Goal: Information Seeking & Learning: Learn about a topic

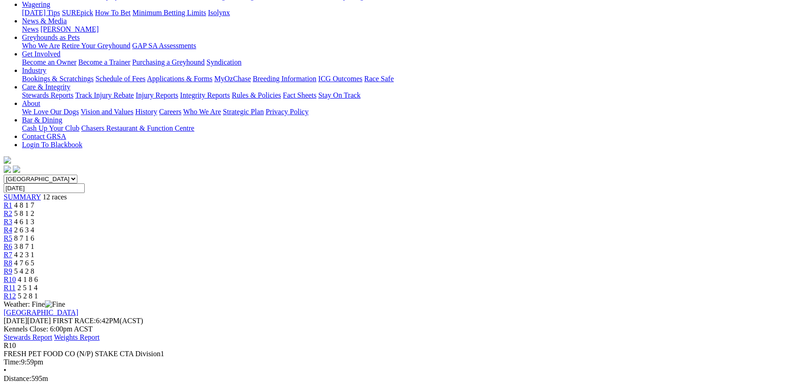
scroll to position [50, 0]
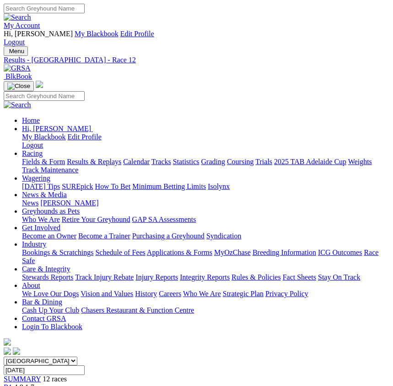
click at [34, 383] on span "4 8 1 7" at bounding box center [24, 387] width 20 height 8
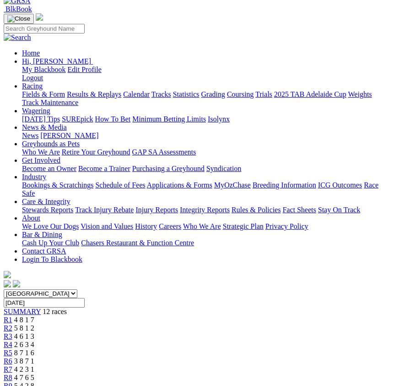
scroll to position [50, 0]
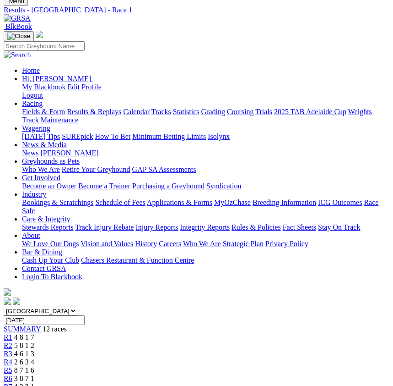
click at [106, 341] on div "R2 5 8 1 2" at bounding box center [197, 345] width 386 height 8
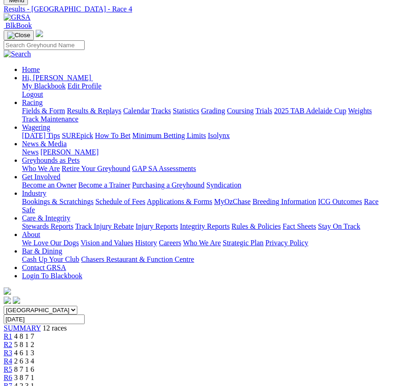
scroll to position [50, 0]
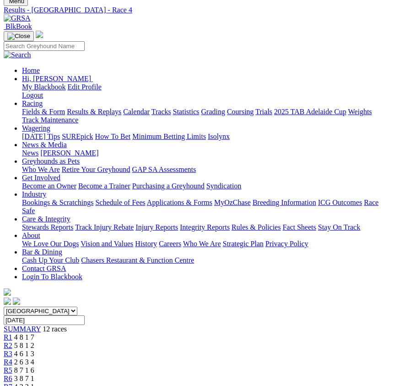
click at [34, 349] on span "4 6 1 3" at bounding box center [24, 353] width 20 height 8
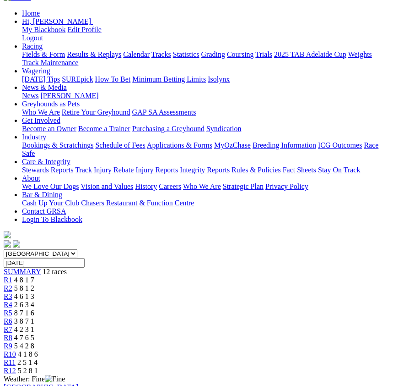
scroll to position [50, 0]
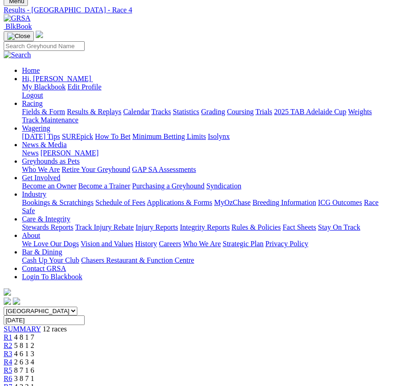
click at [34, 366] on span "8 7 1 6" at bounding box center [24, 370] width 20 height 8
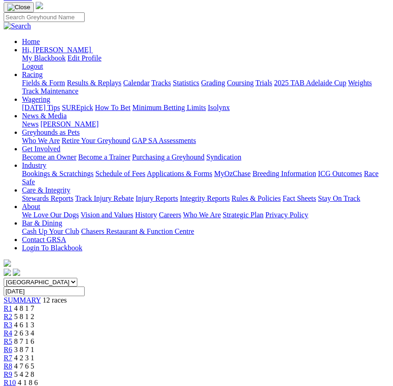
scroll to position [50, 0]
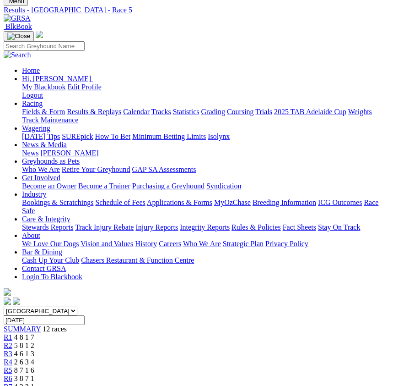
click at [238, 382] on div "R7 4 2 3 1" at bounding box center [197, 386] width 386 height 8
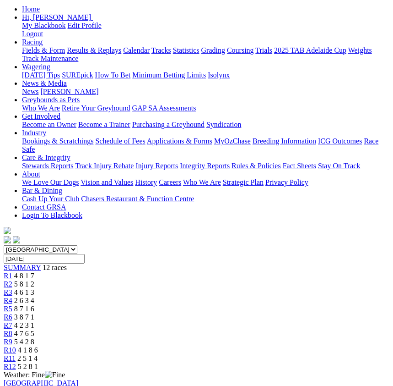
scroll to position [50, 0]
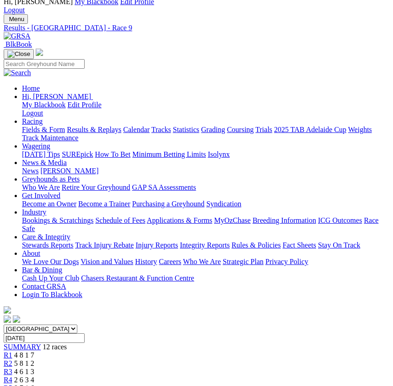
scroll to position [50, 0]
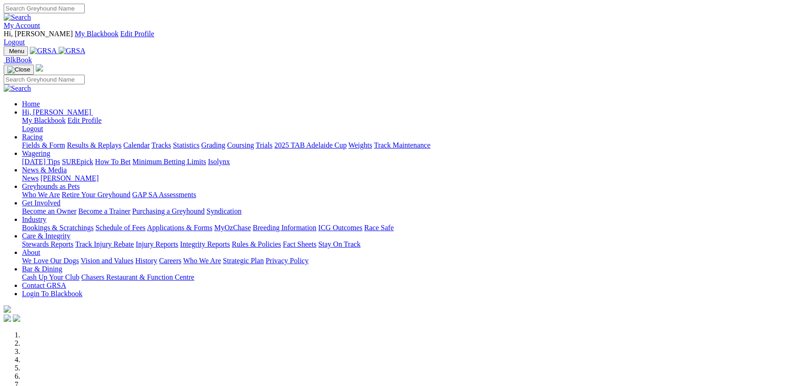
click at [43, 133] on link "Racing" at bounding box center [32, 137] width 21 height 8
click at [65, 141] on link "Fields & Form" at bounding box center [43, 145] width 43 height 8
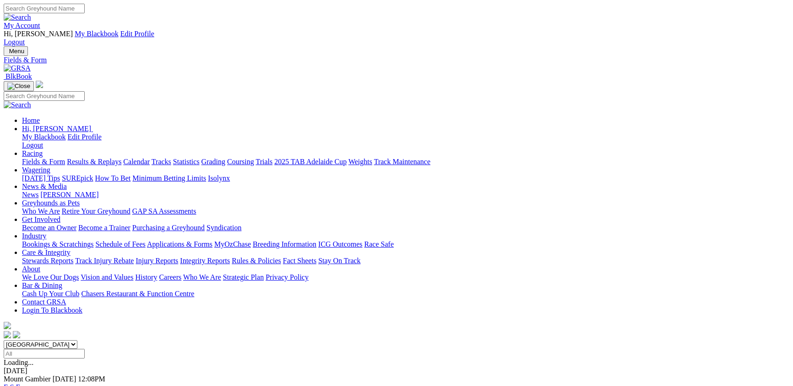
select select "NSW"
click at [77, 340] on select "[GEOGRAPHIC_DATA] [GEOGRAPHIC_DATA] [GEOGRAPHIC_DATA] [GEOGRAPHIC_DATA] [GEOGRA…" at bounding box center [41, 344] width 74 height 9
click at [65, 158] on link "Fields & Form" at bounding box center [43, 162] width 43 height 8
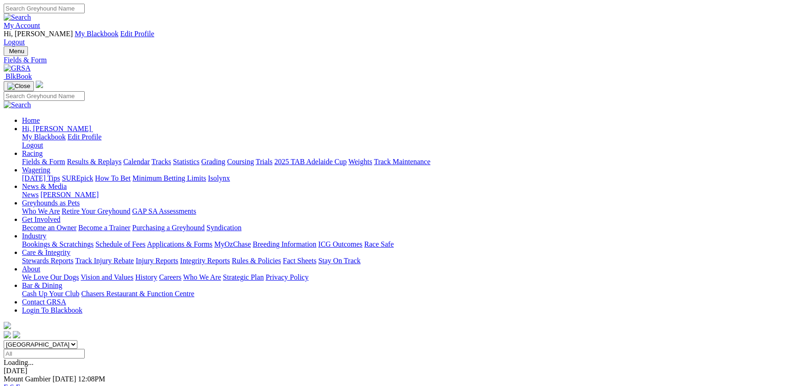
select select "VIC"
click at [77, 340] on select "South Australia New South Wales Northern Territory Queensland Tasmania Victoria…" at bounding box center [41, 344] width 74 height 9
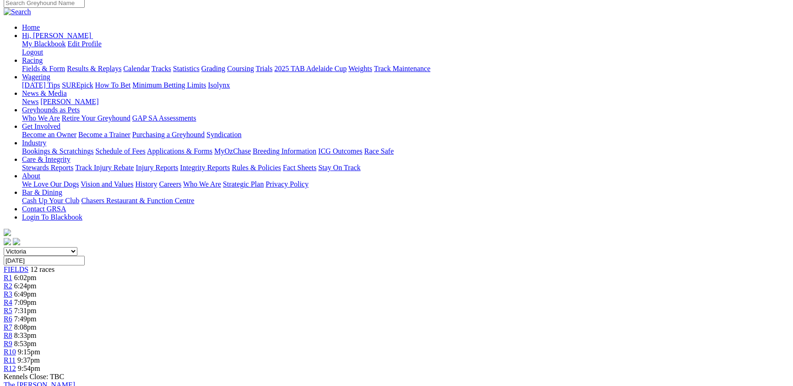
scroll to position [100, 0]
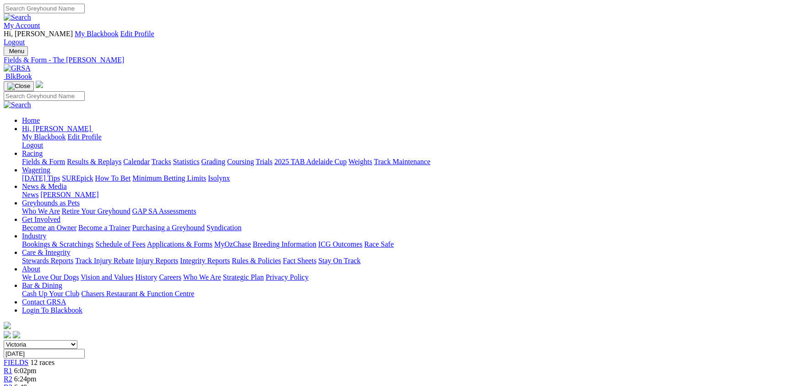
select select "QLD"
click at [77, 340] on select "[GEOGRAPHIC_DATA] [GEOGRAPHIC_DATA] [GEOGRAPHIC_DATA] [GEOGRAPHIC_DATA] [GEOGRA…" at bounding box center [41, 344] width 74 height 9
click at [20, 383] on link "F" at bounding box center [18, 387] width 4 height 8
select select "WA"
click at [77, 340] on select "[GEOGRAPHIC_DATA] [GEOGRAPHIC_DATA] [GEOGRAPHIC_DATA] [GEOGRAPHIC_DATA] [GEOGRA…" at bounding box center [41, 344] width 74 height 9
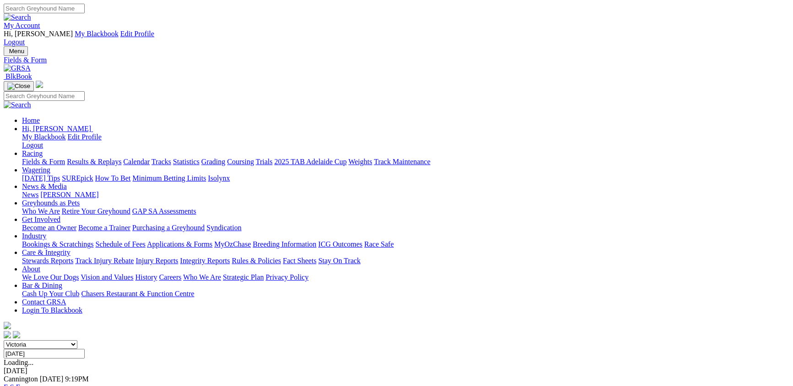
click at [77, 340] on select "[GEOGRAPHIC_DATA] [GEOGRAPHIC_DATA] [GEOGRAPHIC_DATA] [GEOGRAPHIC_DATA] [GEOGRA…" at bounding box center [41, 344] width 74 height 9
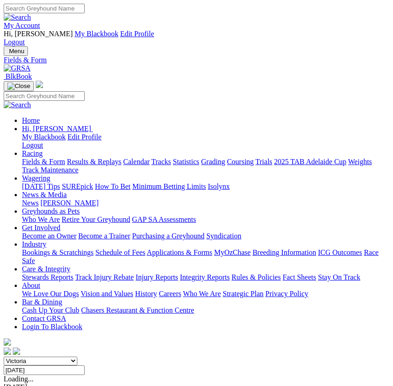
select select "VIC"
click at [4, 356] on select "[GEOGRAPHIC_DATA] [GEOGRAPHIC_DATA] [GEOGRAPHIC_DATA] [GEOGRAPHIC_DATA] [GEOGRA…" at bounding box center [41, 360] width 74 height 9
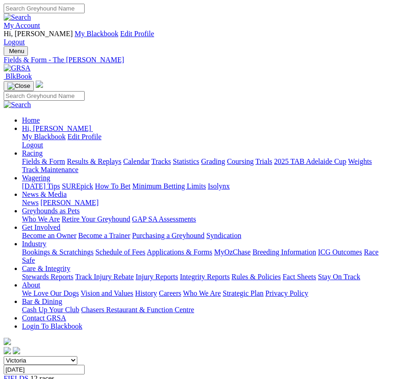
select select "NSW"
click at [4, 356] on select "[GEOGRAPHIC_DATA] [GEOGRAPHIC_DATA] [GEOGRAPHIC_DATA] [GEOGRAPHIC_DATA] [GEOGRA…" at bounding box center [41, 360] width 74 height 9
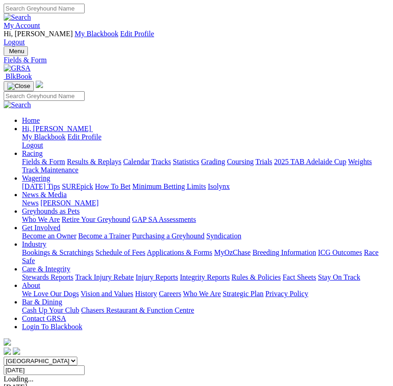
select select "VIC"
click at [4, 356] on select "[GEOGRAPHIC_DATA] [GEOGRAPHIC_DATA] [GEOGRAPHIC_DATA] [GEOGRAPHIC_DATA] [GEOGRA…" at bounding box center [41, 360] width 74 height 9
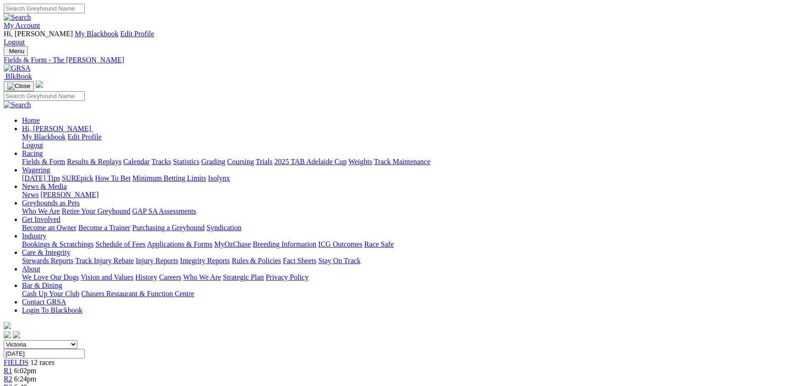
select select "QLD"
click at [77, 340] on select "[GEOGRAPHIC_DATA] [GEOGRAPHIC_DATA] [GEOGRAPHIC_DATA] [GEOGRAPHIC_DATA] [GEOGRA…" at bounding box center [41, 344] width 74 height 9
click at [20, 383] on link "F" at bounding box center [18, 387] width 4 height 8
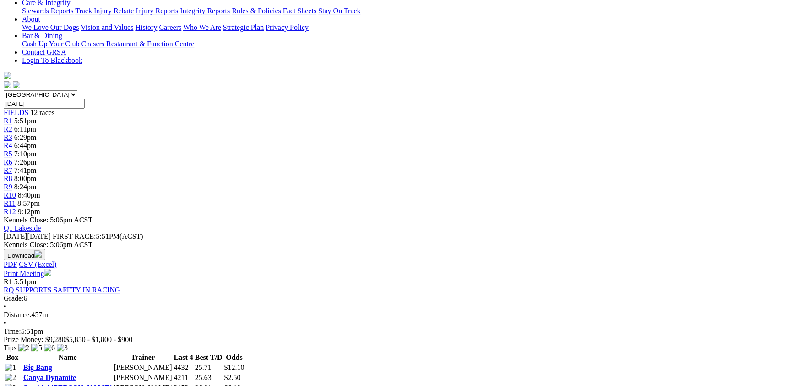
scroll to position [50, 0]
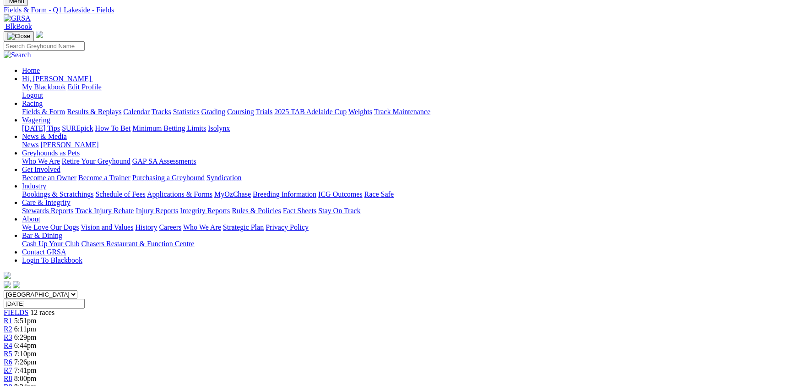
select select "NSW"
click at [77, 290] on select "[GEOGRAPHIC_DATA] [GEOGRAPHIC_DATA] [GEOGRAPHIC_DATA] [GEOGRAPHIC_DATA] [GEOGRA…" at bounding box center [41, 294] width 74 height 9
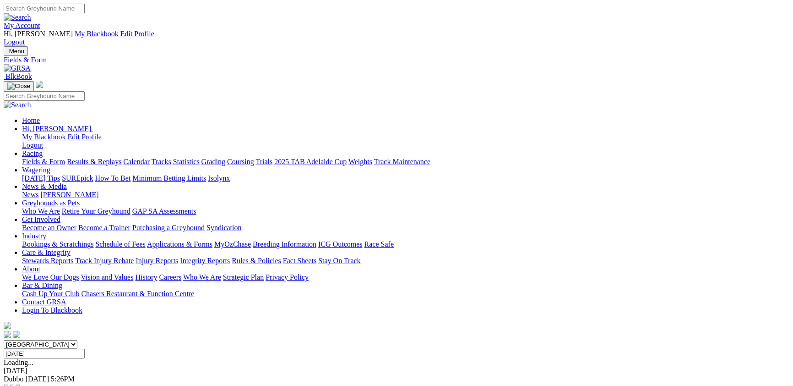
click at [77, 340] on select "South Australia New South Wales Northern Territory Queensland Tasmania Victoria…" at bounding box center [41, 344] width 74 height 9
select select "VIC"
click at [77, 340] on select "South Australia New South Wales Northern Territory Queensland Tasmania Victoria…" at bounding box center [41, 344] width 74 height 9
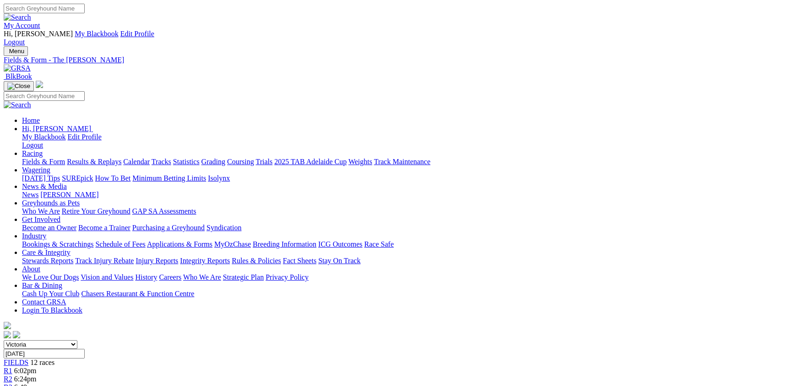
select select "NSW"
click at [77, 340] on select "South Australia New South Wales Northern Territory Queensland Tasmania Victoria…" at bounding box center [41, 344] width 74 height 9
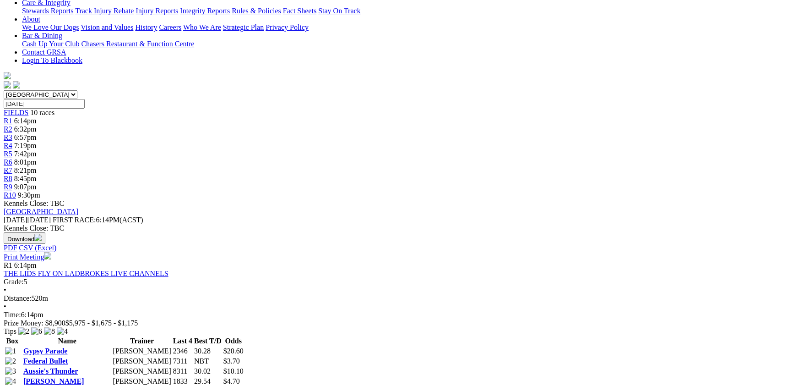
scroll to position [200, 0]
